Goal: Book appointment/travel/reservation

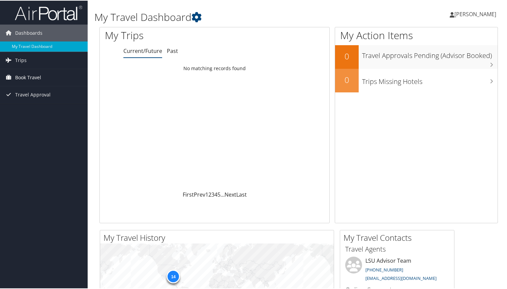
click at [36, 81] on span "Book Travel" at bounding box center [28, 76] width 26 height 17
click at [40, 100] on link "Book/Manage Online Trips" at bounding box center [44, 100] width 88 height 10
click at [28, 101] on link "Book/Manage Online Trips" at bounding box center [44, 100] width 88 height 10
click at [21, 79] on span "Book Travel" at bounding box center [28, 76] width 26 height 17
click at [38, 100] on link "Book/Manage Online Trips" at bounding box center [44, 100] width 88 height 10
